Goal: Download file/media

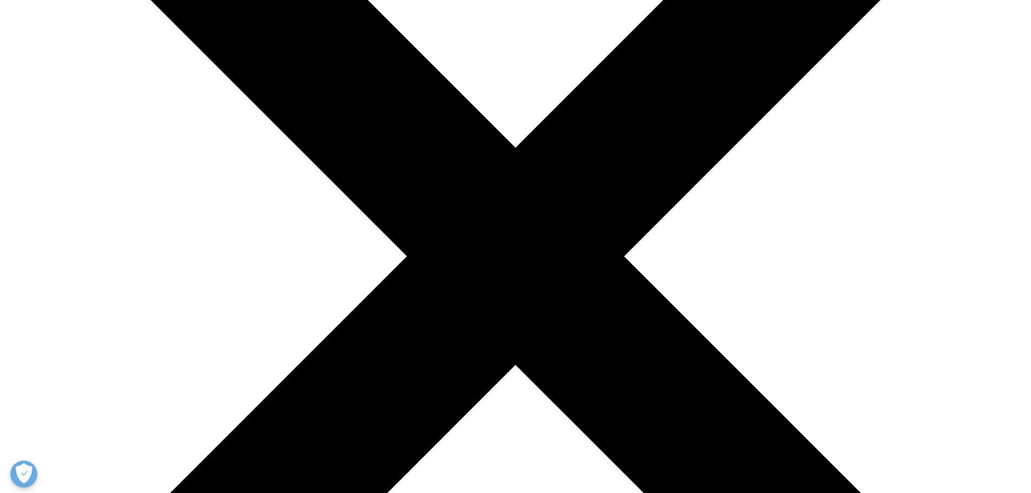
scroll to position [379, 0]
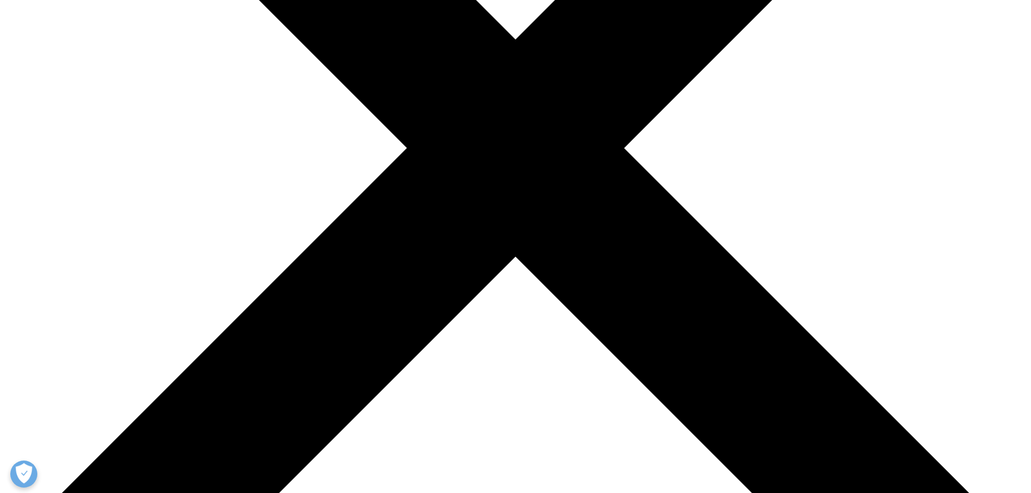
type input "Jiacheng"
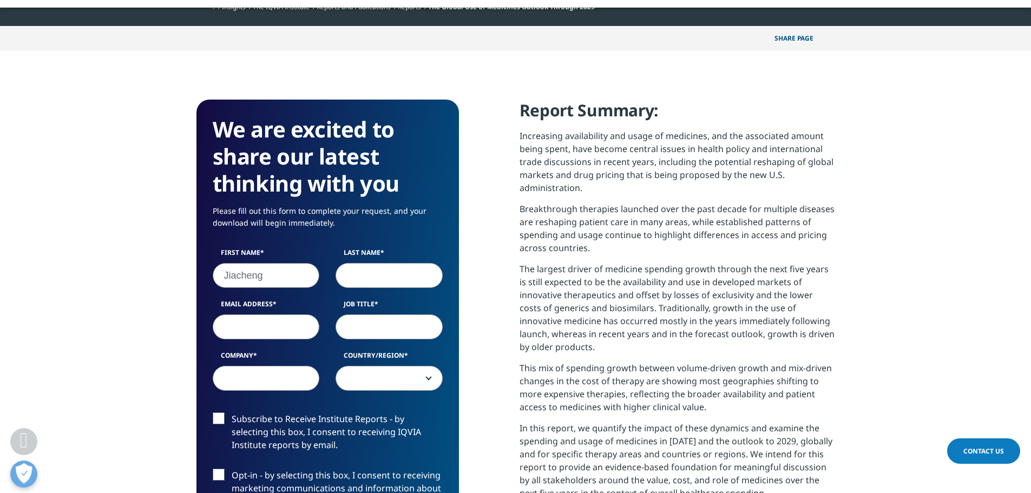
type input "[PERSON_NAME]"
type input "[EMAIL_ADDRESS][DOMAIN_NAME]"
type input "Citics"
select select "[GEOGRAPHIC_DATA]"
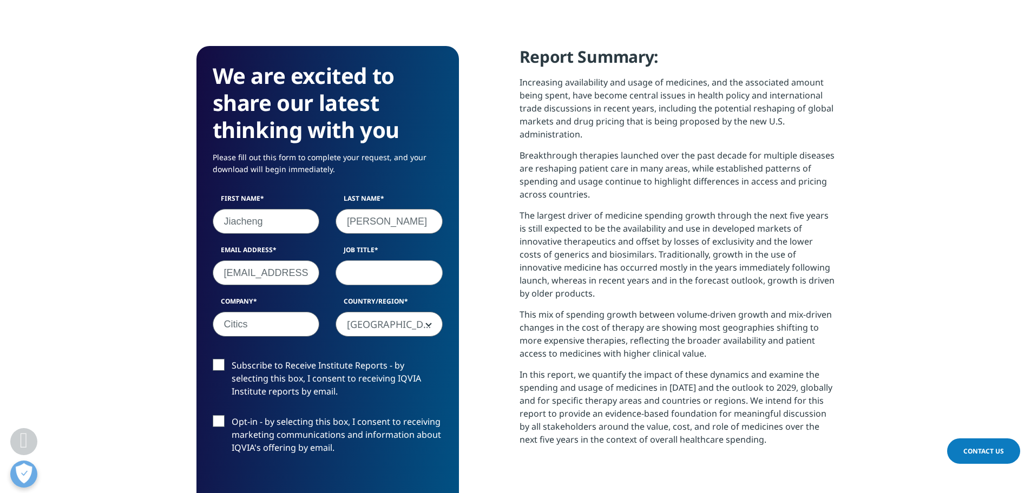
click at [384, 265] on input "Job Title" at bounding box center [389, 272] width 107 height 25
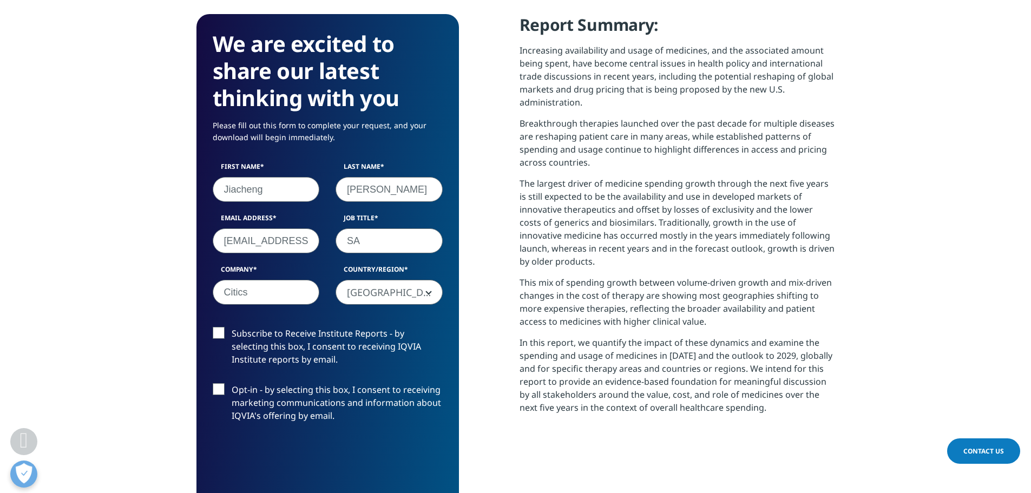
scroll to position [541, 0]
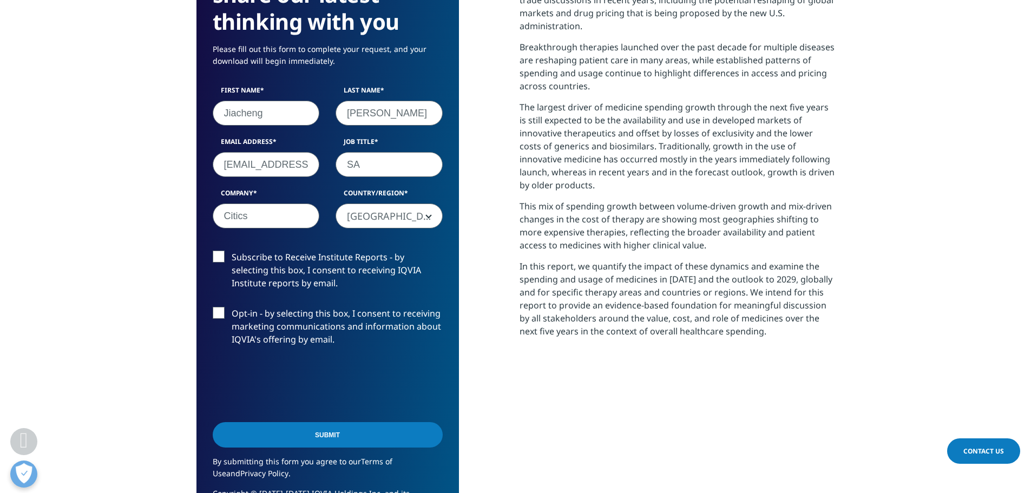
type input "SA"
click at [324, 429] on input "Submit" at bounding box center [328, 434] width 230 height 25
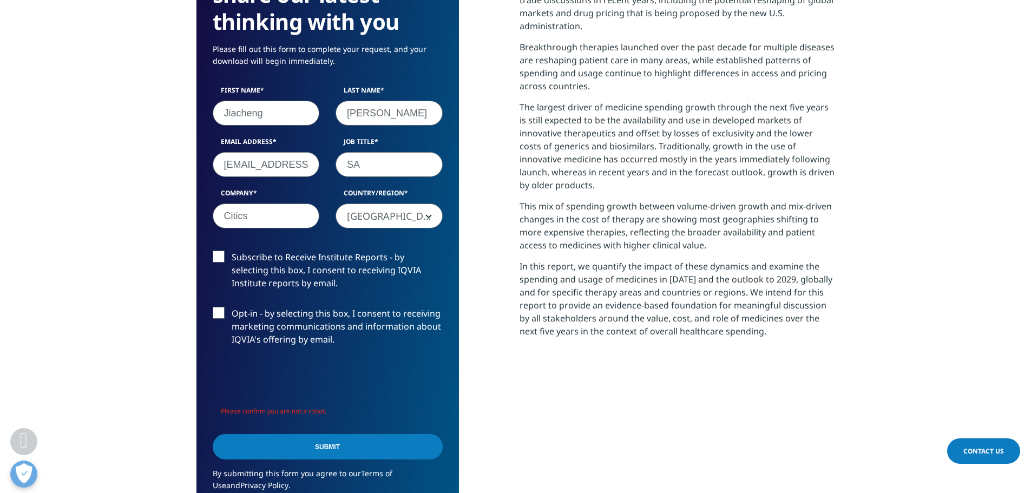
scroll to position [610, 639]
click at [372, 439] on input "Submit" at bounding box center [328, 446] width 230 height 25
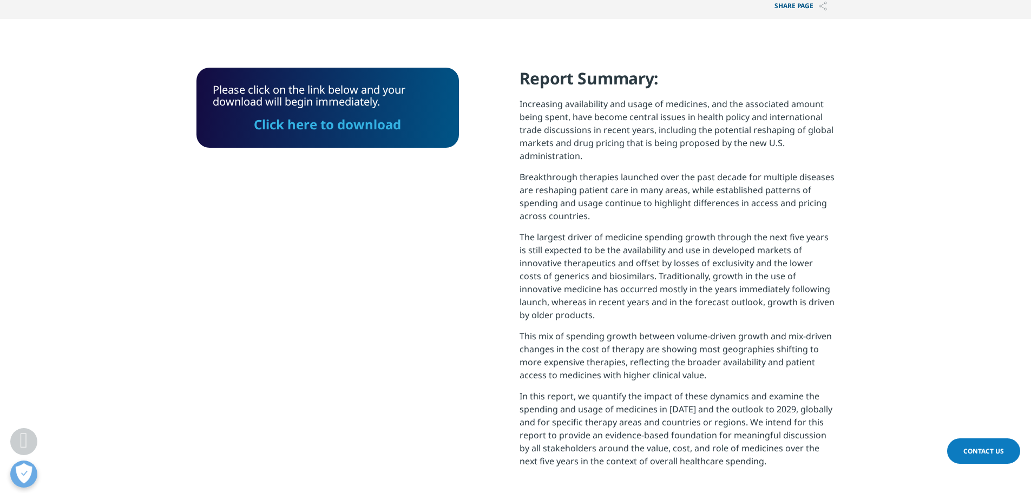
scroll to position [333, 0]
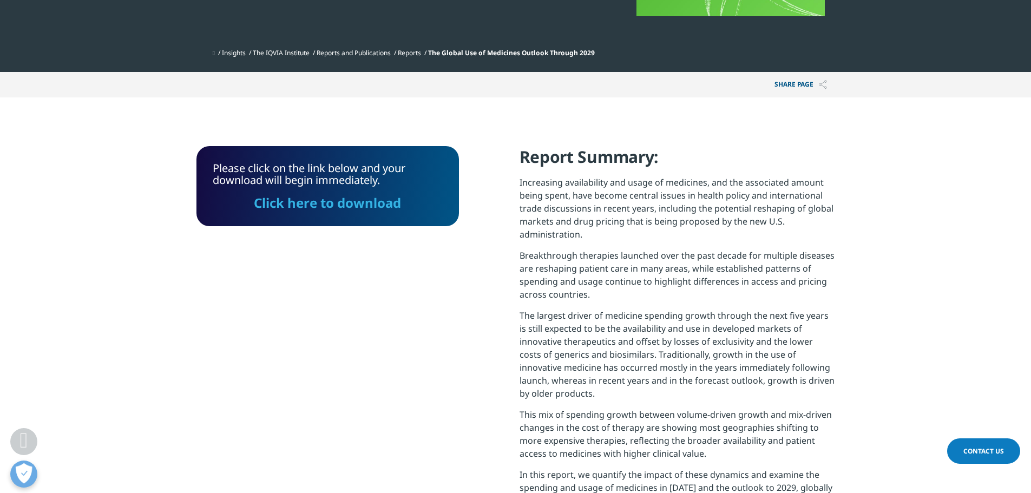
click at [347, 204] on link "Click here to download" at bounding box center [327, 203] width 147 height 18
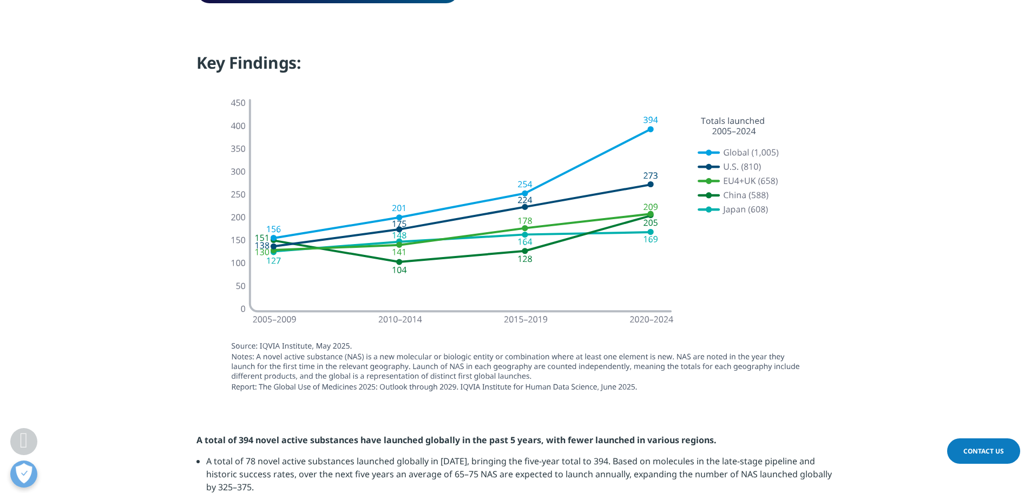
scroll to position [928, 0]
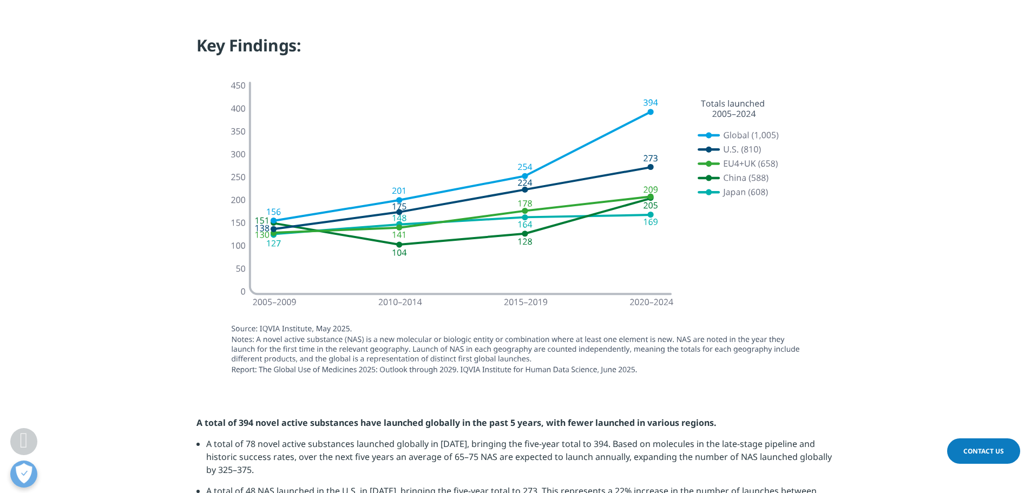
click at [555, 368] on img at bounding box center [516, 225] width 606 height 323
click at [555, 367] on img at bounding box center [516, 225] width 606 height 323
click at [235, 330] on img at bounding box center [516, 225] width 606 height 323
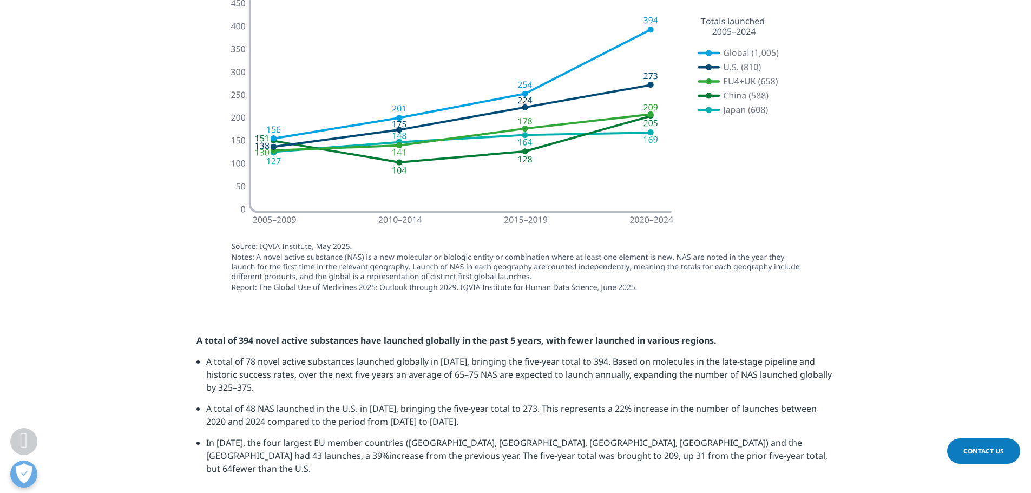
scroll to position [1036, 0]
